Goal: Task Accomplishment & Management: Manage account settings

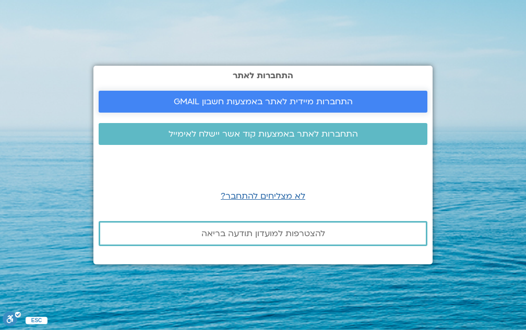
click at [263, 99] on span "התחברות מיידית לאתר באמצעות חשבון GMAIL" at bounding box center [263, 101] width 179 height 9
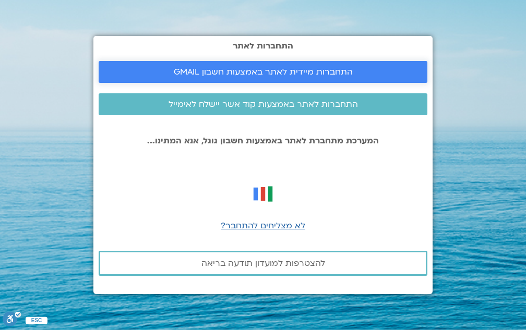
click at [241, 72] on span "התחברות מיידית לאתר באמצעות חשבון GMAIL" at bounding box center [263, 71] width 179 height 9
